Goal: Transaction & Acquisition: Purchase product/service

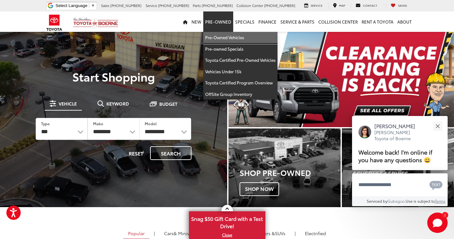
click at [221, 37] on link "Pre-Owned Vehicles" at bounding box center [240, 37] width 74 height 11
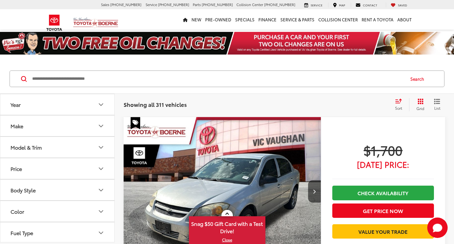
click at [170, 75] on input "Search by Make, Model, or Keyword" at bounding box center [218, 78] width 373 height 15
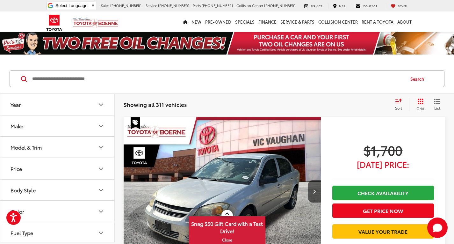
click at [271, 76] on input "Search by Make, Model, or Keyword" at bounding box center [218, 78] width 373 height 15
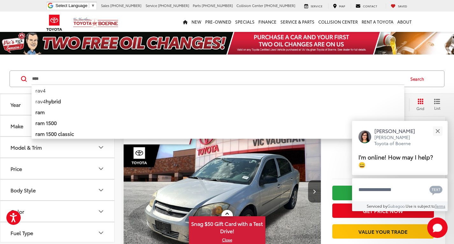
type input "****"
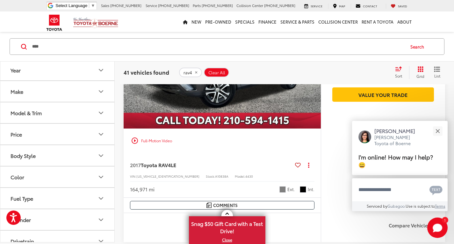
scroll to position [255, 0]
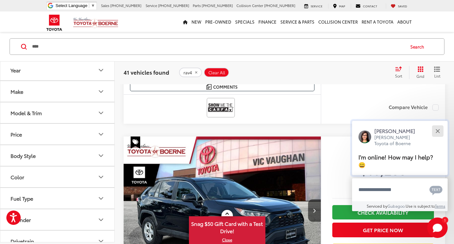
click at [439, 129] on div "Close" at bounding box center [438, 131] width 4 height 4
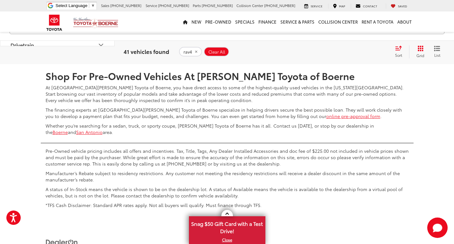
scroll to position [3186, 0]
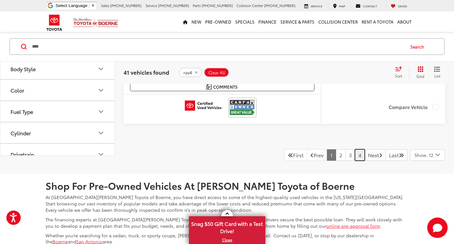
click at [355, 159] on link "4" at bounding box center [360, 154] width 10 height 11
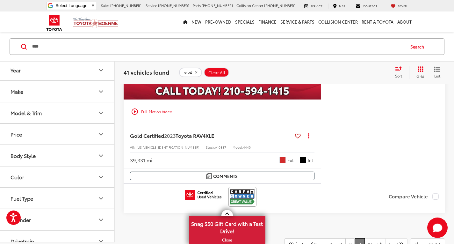
scroll to position [3250, 0]
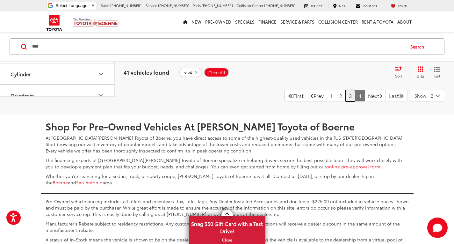
click at [345, 98] on link "3" at bounding box center [350, 95] width 10 height 11
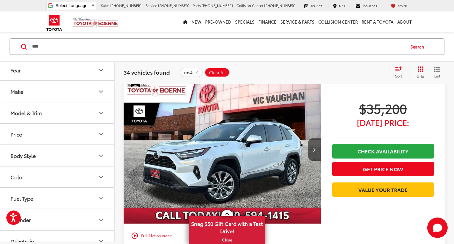
scroll to position [1721, 0]
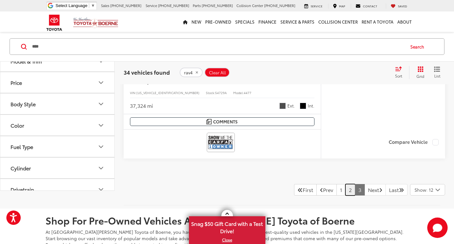
click at [345, 188] on link "2" at bounding box center [350, 189] width 10 height 11
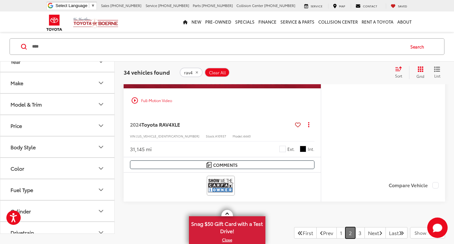
scroll to position [3219, 0]
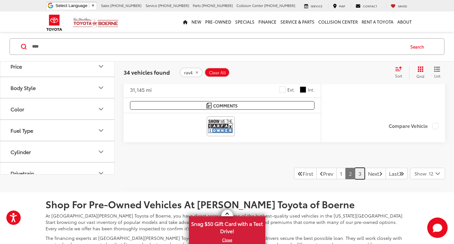
click at [355, 174] on link "3" at bounding box center [360, 173] width 10 height 11
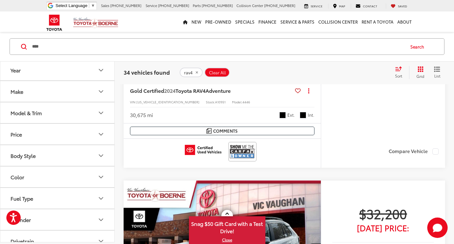
scroll to position [1020, 0]
